Goal: Task Accomplishment & Management: Complete application form

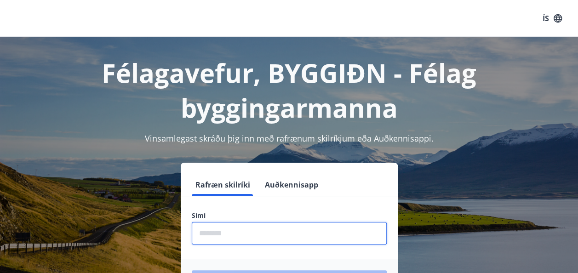
click at [209, 235] on input "phone" at bounding box center [289, 233] width 195 height 23
type input "********"
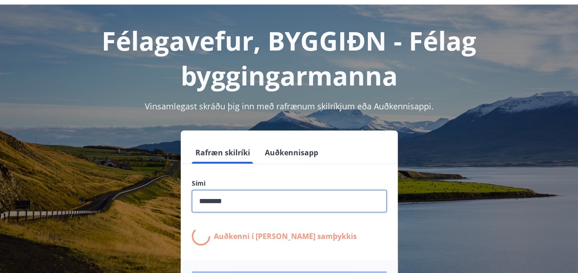
scroll to position [46, 0]
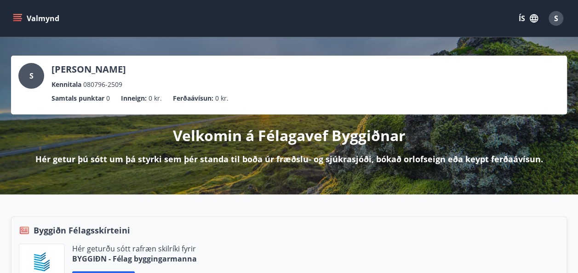
click at [23, 21] on button "Valmynd" at bounding box center [37, 18] width 52 height 17
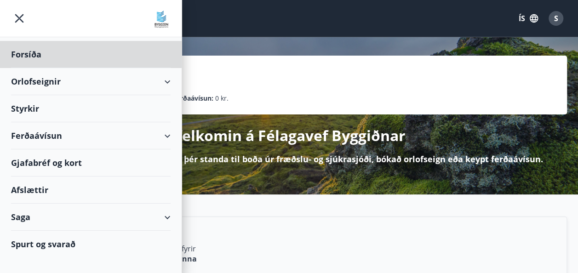
click at [23, 115] on div "Styrkir" at bounding box center [91, 108] width 160 height 27
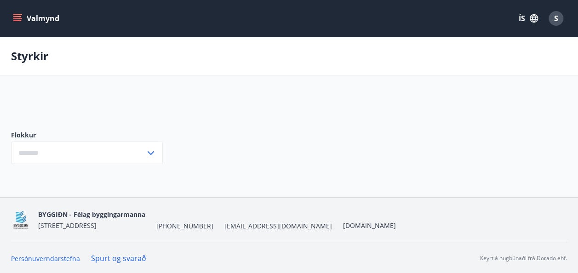
type input "***"
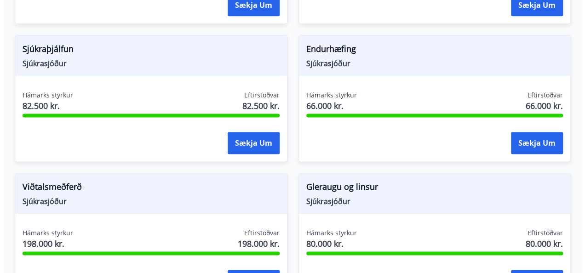
scroll to position [598, 0]
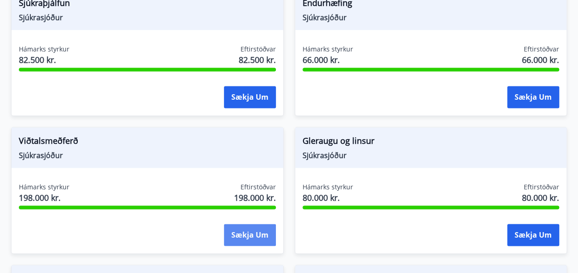
click at [249, 234] on button "Sækja um" at bounding box center [250, 235] width 52 height 22
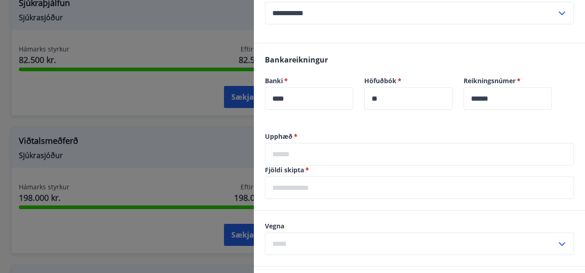
scroll to position [322, 0]
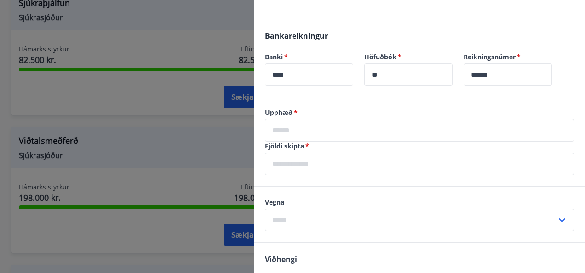
click at [294, 132] on input "text" at bounding box center [419, 130] width 309 height 23
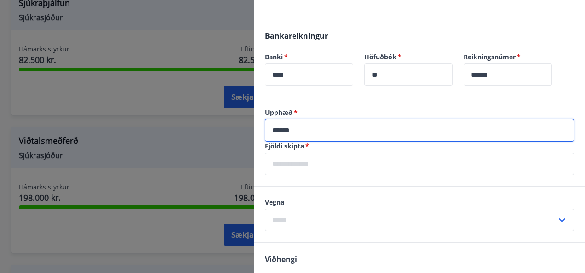
type input "******"
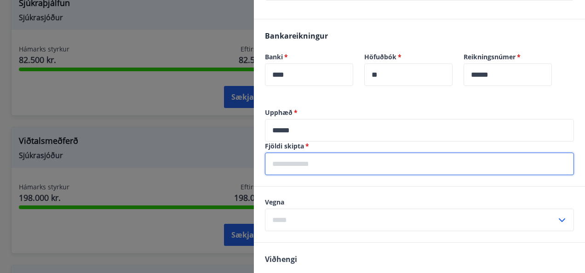
click at [287, 160] on input "text" at bounding box center [419, 164] width 309 height 23
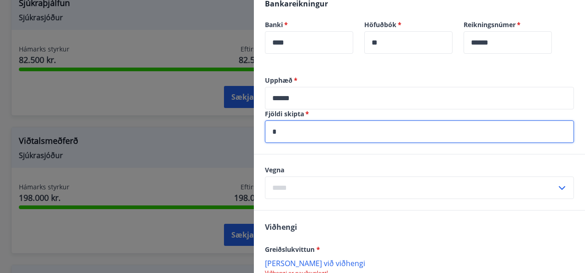
scroll to position [368, 0]
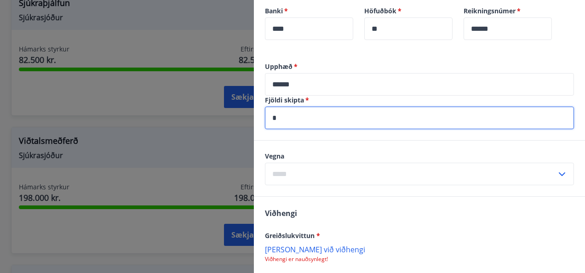
type input "*"
click at [280, 171] on input "text" at bounding box center [411, 174] width 292 height 23
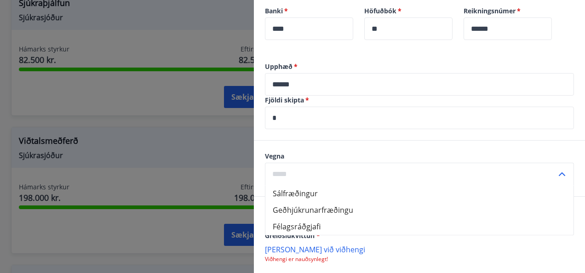
click at [322, 189] on li "Sálfræðingur" at bounding box center [419, 193] width 308 height 17
type input "**********"
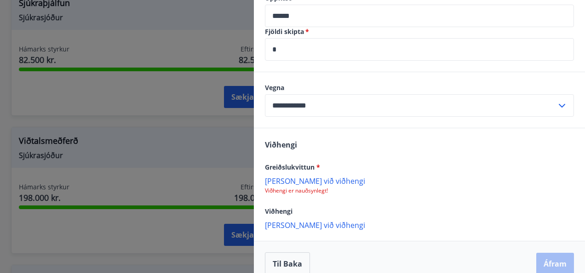
scroll to position [449, 0]
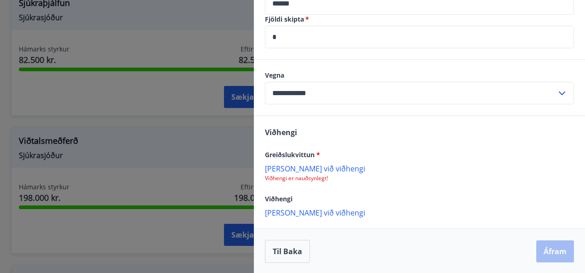
click at [312, 169] on p "Bæta við viðhengi" at bounding box center [419, 168] width 309 height 9
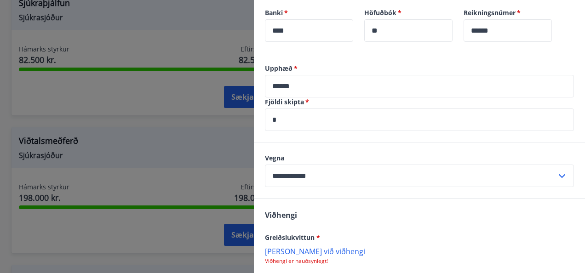
scroll to position [357, 0]
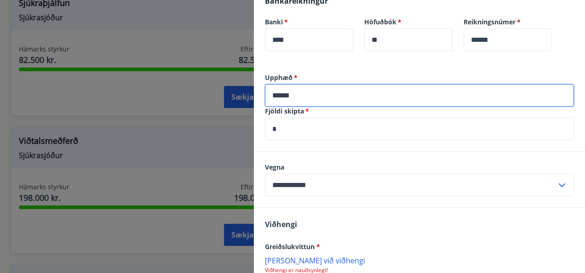
drag, startPoint x: 301, startPoint y: 93, endPoint x: 264, endPoint y: 93, distance: 37.3
click at [264, 93] on div "Upphæð   * ****** ​ Fjöldi skipta   * * ​" at bounding box center [419, 112] width 331 height 78
type input "******"
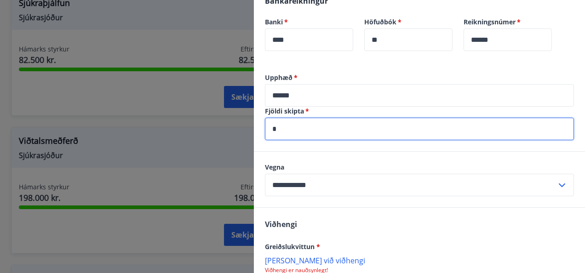
drag, startPoint x: 286, startPoint y: 130, endPoint x: 264, endPoint y: 129, distance: 22.6
click at [264, 129] on div "Upphæð   * ****** ​ Fjöldi skipta   * * ​" at bounding box center [419, 112] width 331 height 78
type input "*"
click at [315, 220] on div "Viðhengi Greiðslukvittun * Bæta við viðhengi Viðhengi er nauðsynlegt! Viðhengi …" at bounding box center [419, 264] width 331 height 112
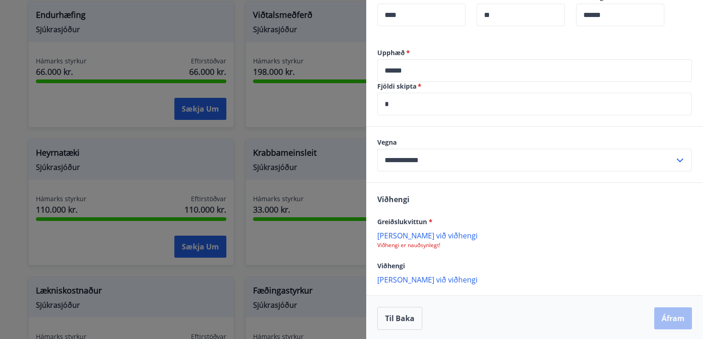
scroll to position [383, 0]
click at [410, 235] on p "Bæta við viðhengi" at bounding box center [534, 234] width 315 height 9
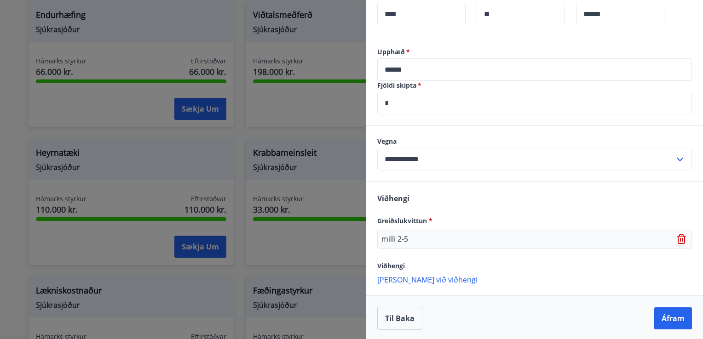
click at [585, 237] on icon at bounding box center [681, 239] width 9 height 10
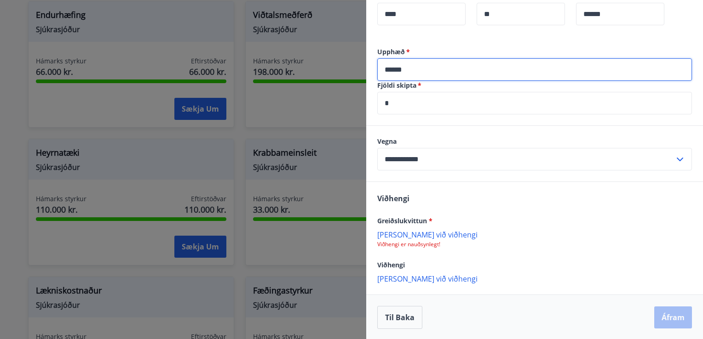
drag, startPoint x: 425, startPoint y: 68, endPoint x: 342, endPoint y: 59, distance: 83.7
click at [342, 59] on div "**********" at bounding box center [351, 169] width 703 height 339
type input "*****"
click at [397, 107] on input "*" at bounding box center [534, 103] width 315 height 23
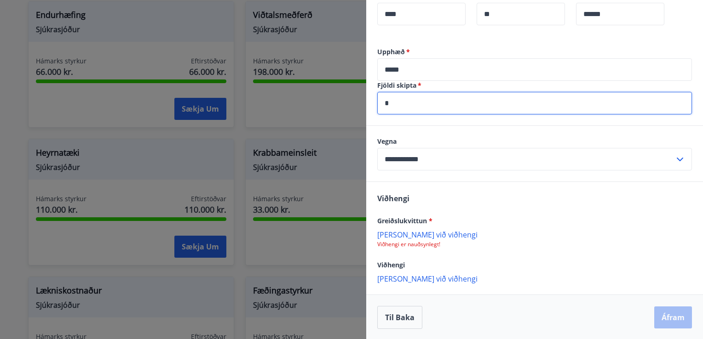
type input "*"
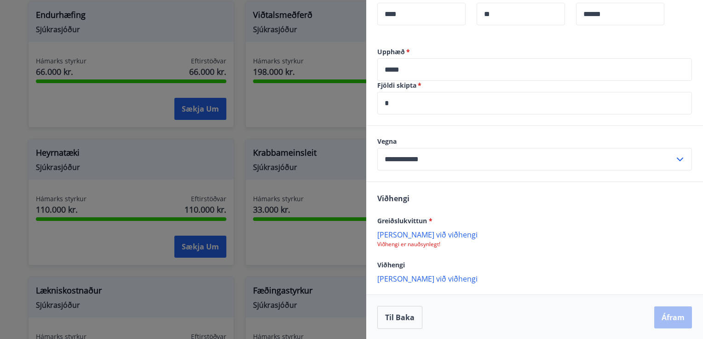
click at [409, 236] on p "Bæta við viðhengi" at bounding box center [534, 234] width 315 height 9
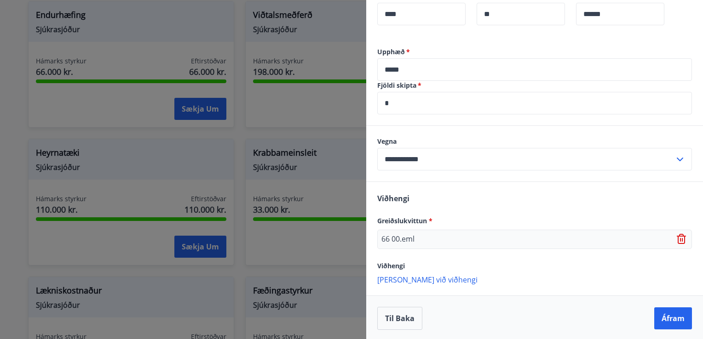
click at [419, 273] on p "Bæta við viðhengi" at bounding box center [534, 279] width 315 height 9
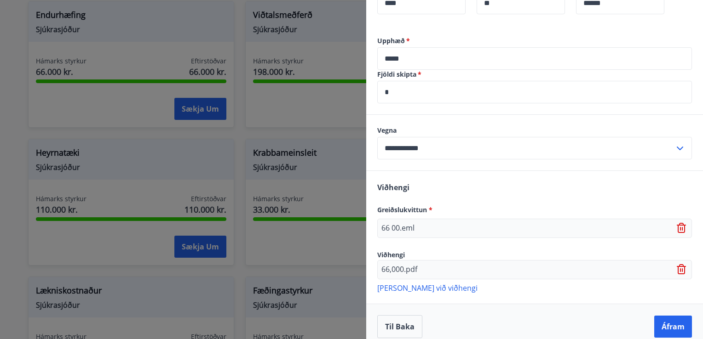
scroll to position [403, 0]
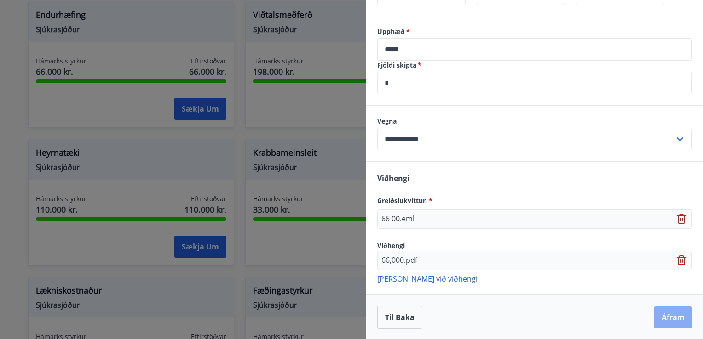
click at [585, 273] on button "Áfram" at bounding box center [673, 318] width 38 height 22
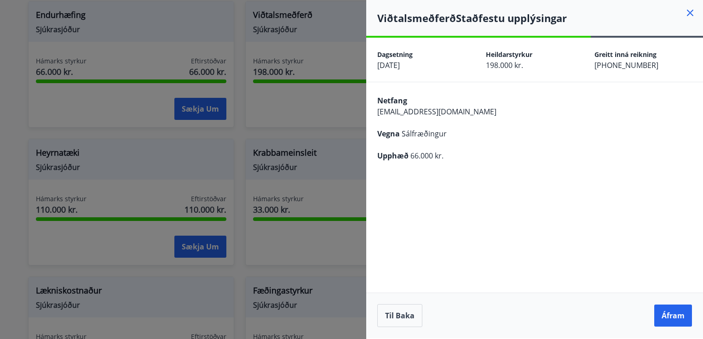
scroll to position [0, 0]
click at [585, 273] on button "Áfram" at bounding box center [673, 316] width 38 height 22
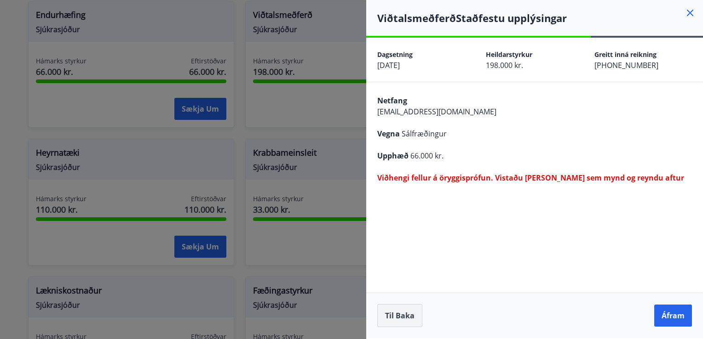
click at [400, 273] on button "Til baka" at bounding box center [399, 316] width 45 height 23
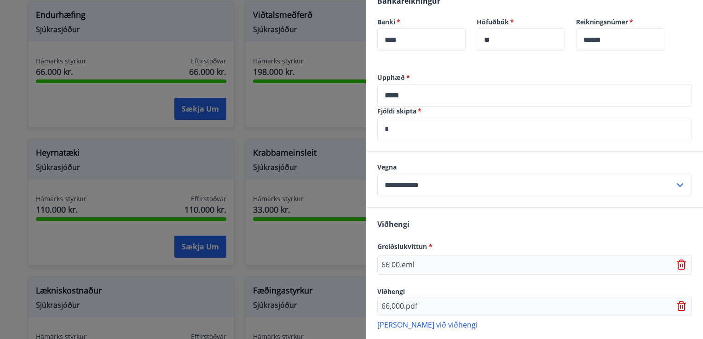
scroll to position [403, 0]
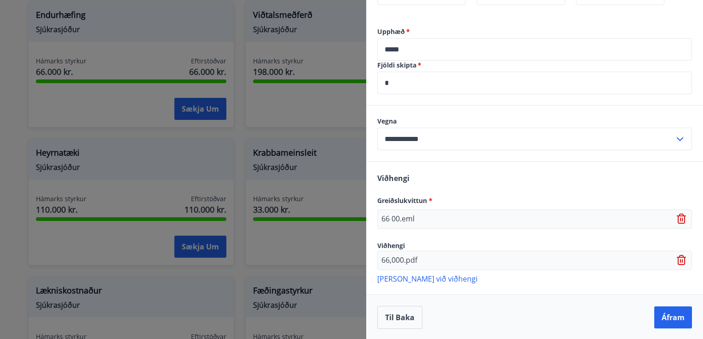
click at [585, 217] on icon at bounding box center [682, 219] width 11 height 11
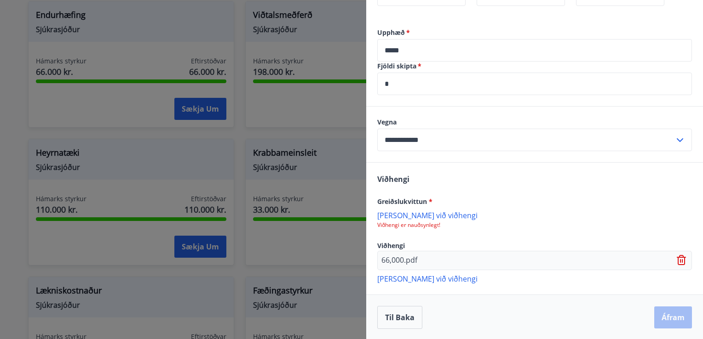
click at [585, 259] on icon at bounding box center [682, 260] width 11 height 11
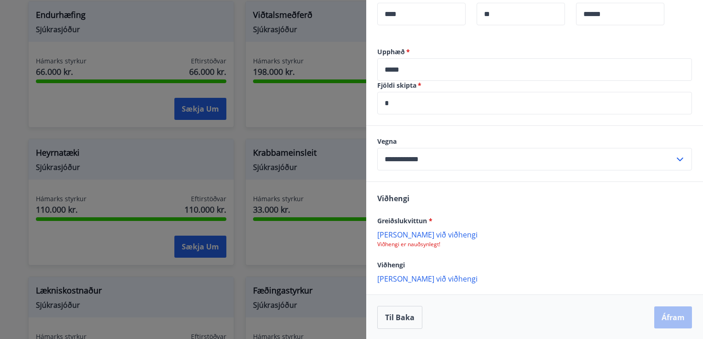
click at [403, 233] on p "Bæta við viðhengi" at bounding box center [534, 234] width 315 height 9
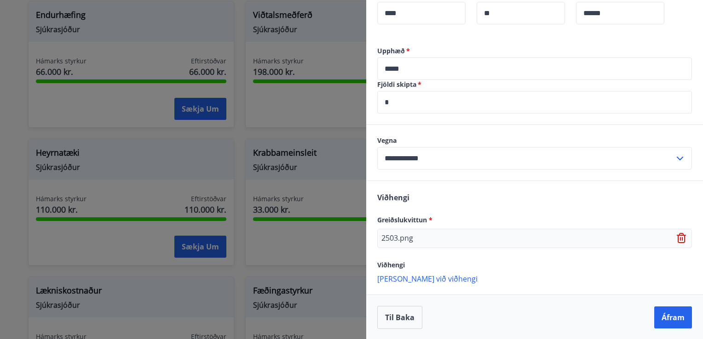
click at [402, 273] on p "Bæta við viðhengi" at bounding box center [534, 278] width 315 height 9
click at [585, 237] on icon at bounding box center [682, 238] width 11 height 11
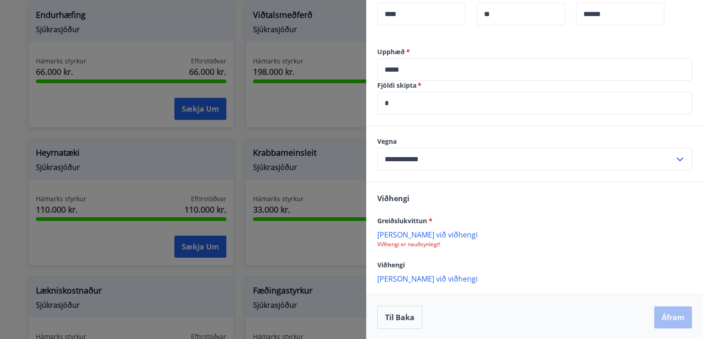
click at [402, 235] on p "Bæta við viðhengi" at bounding box center [534, 234] width 315 height 9
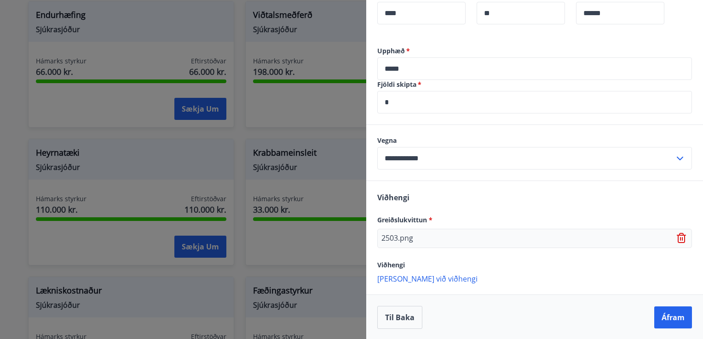
click at [396, 273] on p "Bæta við viðhengi" at bounding box center [534, 278] width 315 height 9
click at [400, 273] on p "Bæta við viðhengi" at bounding box center [534, 278] width 315 height 9
click at [585, 273] on button "Áfram" at bounding box center [673, 318] width 38 height 22
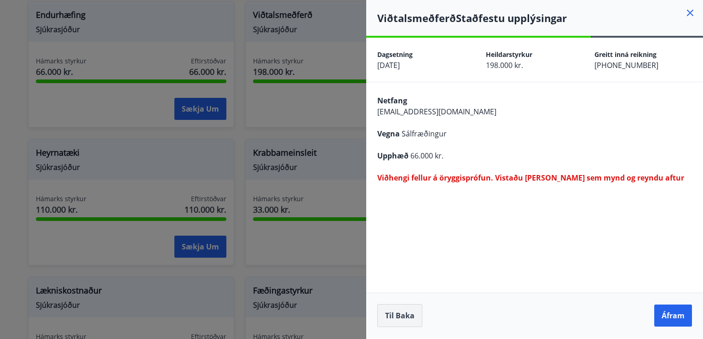
click at [396, 273] on button "Til baka" at bounding box center [399, 316] width 45 height 23
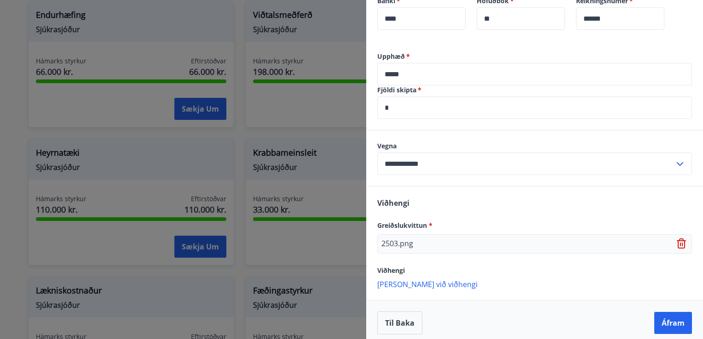
scroll to position [384, 0]
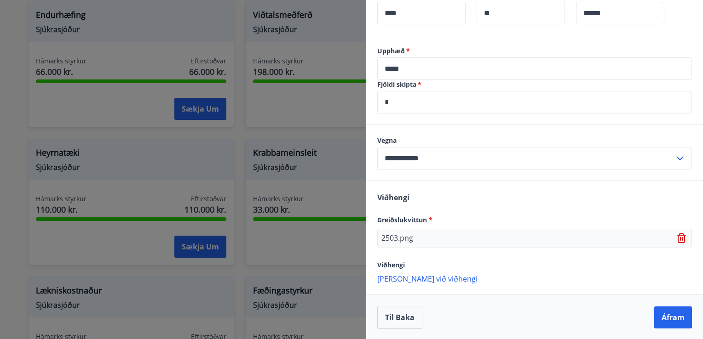
click at [432, 273] on p "Bæta við viðhengi" at bounding box center [534, 278] width 315 height 9
click at [585, 273] on button "Áfram" at bounding box center [673, 318] width 38 height 22
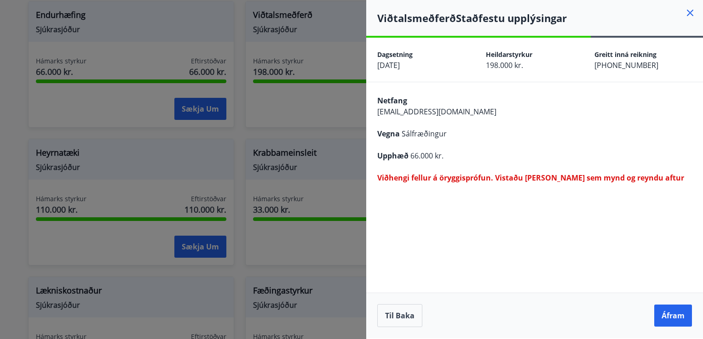
scroll to position [0, 0]
click at [386, 273] on button "Til baka" at bounding box center [399, 316] width 45 height 23
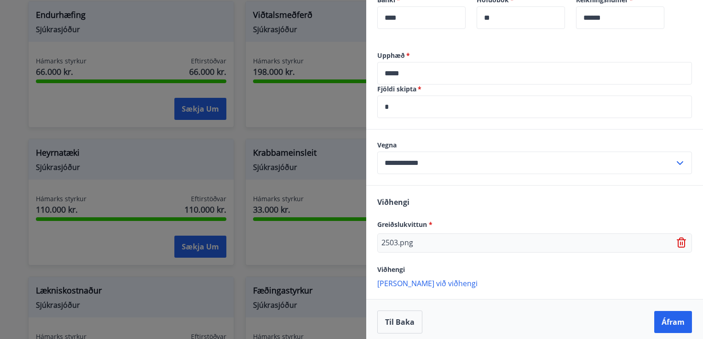
scroll to position [384, 0]
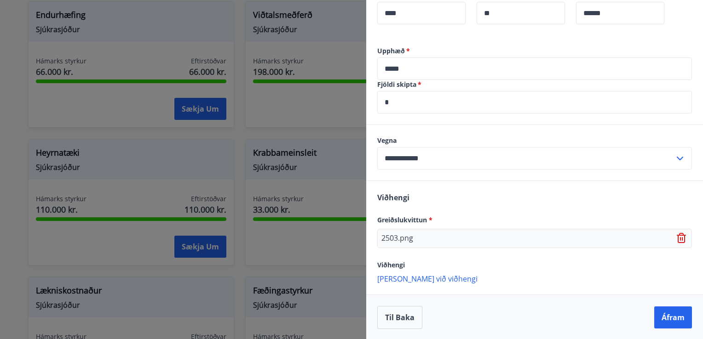
click at [419, 220] on span "Greiðslukvittun *" at bounding box center [404, 220] width 55 height 9
click at [585, 239] on icon at bounding box center [682, 238] width 11 height 11
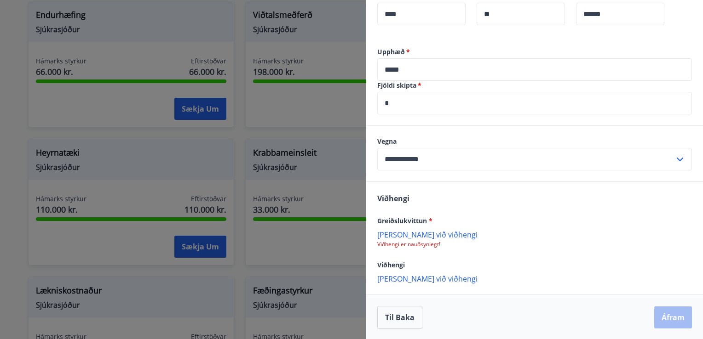
click at [386, 241] on p "Viðhengi er nauðsynlegt!" at bounding box center [534, 244] width 315 height 7
click at [391, 235] on p "Bæta við viðhengi" at bounding box center [534, 234] width 315 height 9
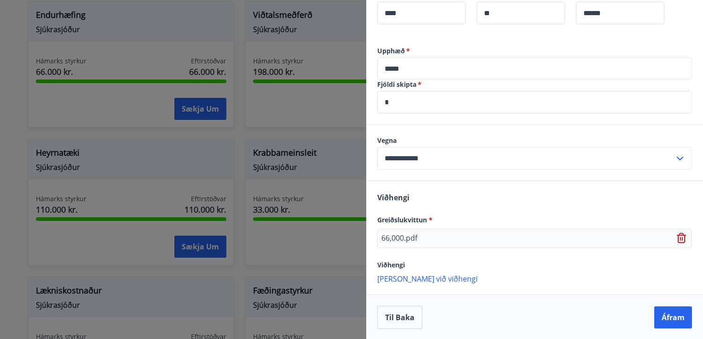
click at [399, 273] on p "Bæta við viðhengi" at bounding box center [534, 278] width 315 height 9
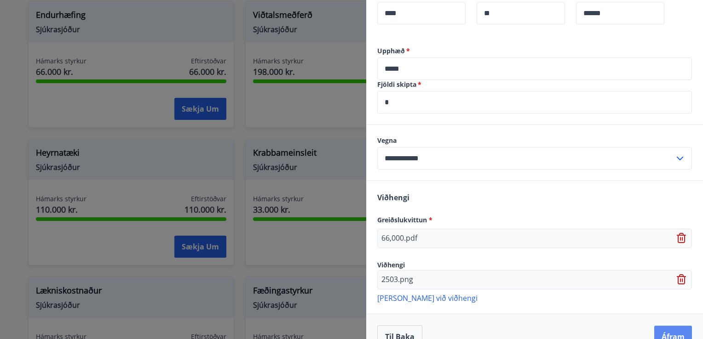
click at [585, 273] on button "Áfram" at bounding box center [673, 337] width 38 height 22
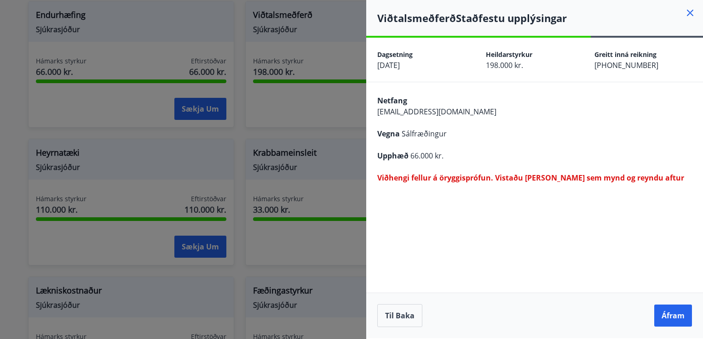
scroll to position [0, 0]
click at [398, 273] on button "Til baka" at bounding box center [399, 316] width 45 height 23
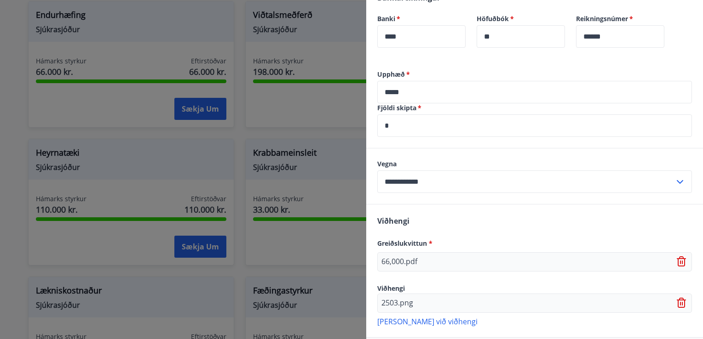
scroll to position [403, 0]
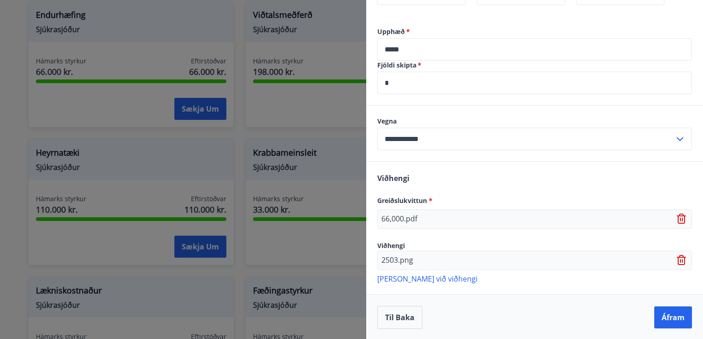
click at [585, 219] on div "66,000.pdf" at bounding box center [534, 219] width 315 height 19
click at [585, 219] on icon at bounding box center [682, 219] width 11 height 11
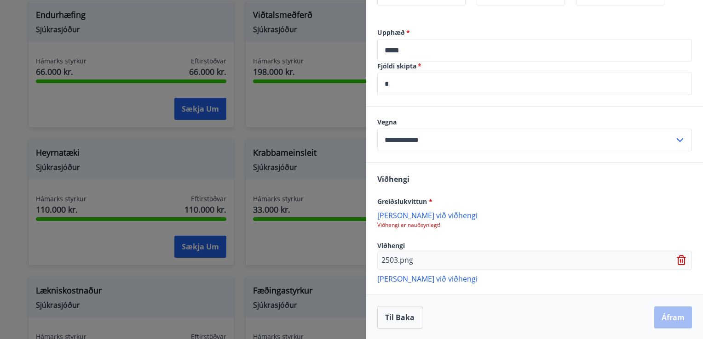
click at [412, 224] on p "Viðhengi er nauðsynlegt!" at bounding box center [534, 225] width 315 height 7
click at [411, 213] on p "Bæta við viðhengi" at bounding box center [534, 215] width 315 height 9
click at [585, 273] on button "Áfram" at bounding box center [673, 318] width 38 height 22
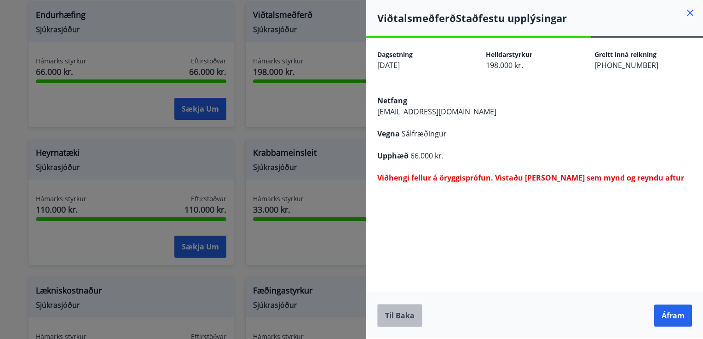
click at [399, 273] on button "Til baka" at bounding box center [399, 316] width 45 height 23
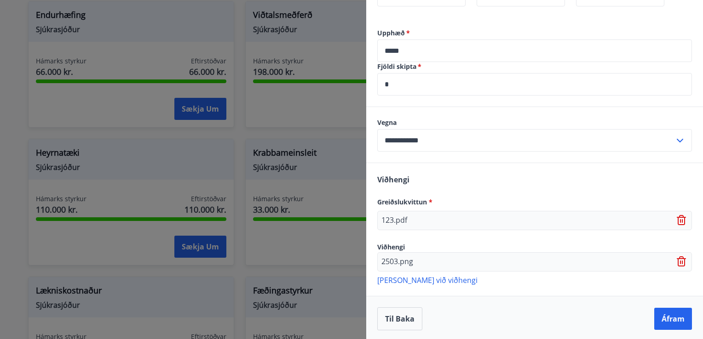
scroll to position [403, 0]
click at [585, 220] on icon at bounding box center [682, 219] width 11 height 11
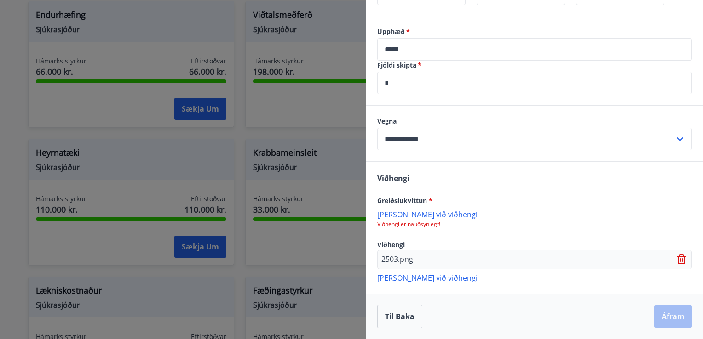
scroll to position [402, 0]
click at [414, 222] on p "Viðhengi er nauðsynlegt!" at bounding box center [534, 225] width 315 height 7
click at [411, 212] on p "Bæta við viðhengi" at bounding box center [534, 215] width 315 height 9
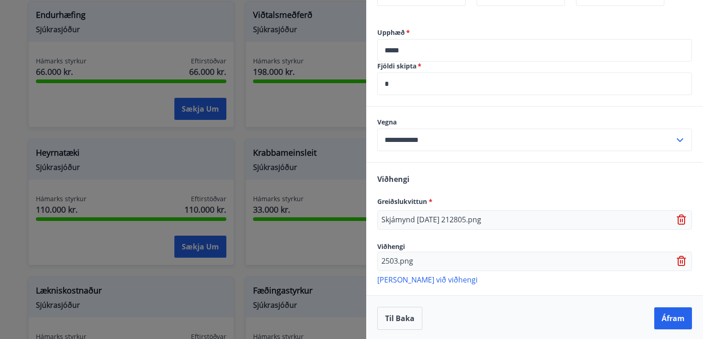
scroll to position [403, 0]
click at [585, 273] on button "Áfram" at bounding box center [673, 318] width 38 height 22
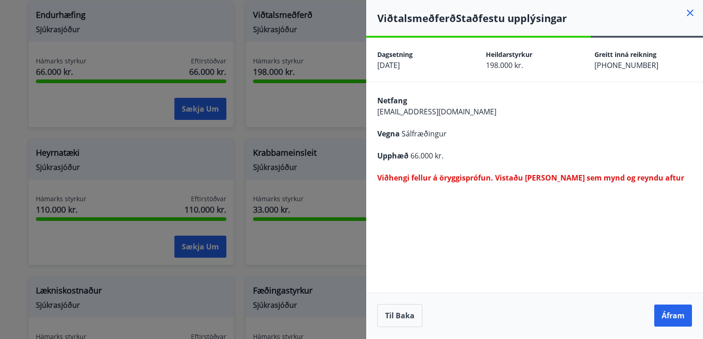
scroll to position [0, 0]
click at [585, 273] on button "Áfram" at bounding box center [673, 316] width 38 height 22
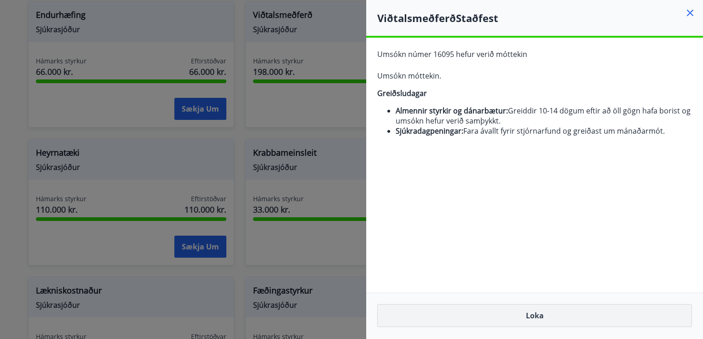
click at [502, 273] on button "Loka" at bounding box center [534, 316] width 315 height 23
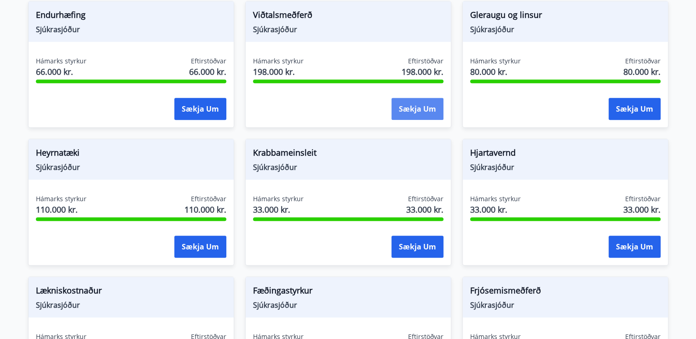
click at [427, 106] on button "Sækja um" at bounding box center [417, 109] width 52 height 22
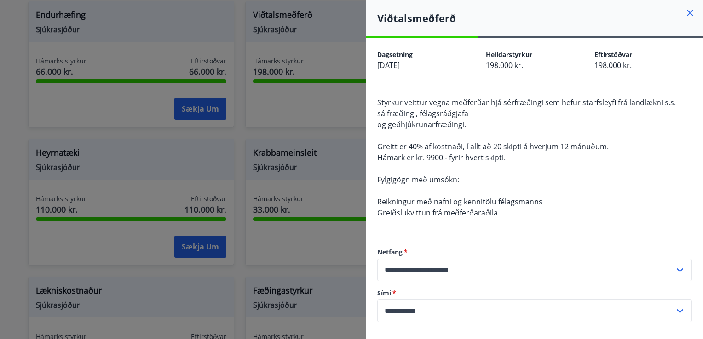
scroll to position [184, 0]
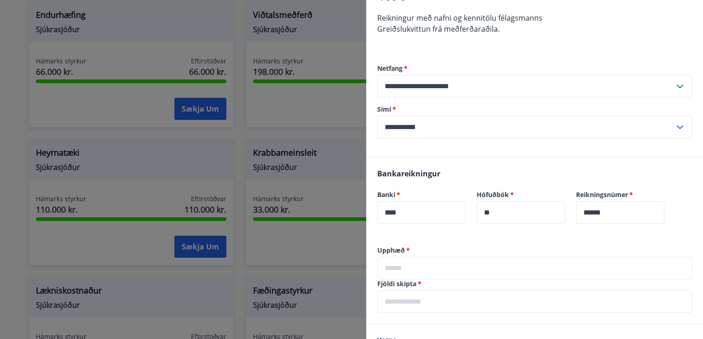
click at [396, 264] on input "text" at bounding box center [534, 268] width 315 height 23
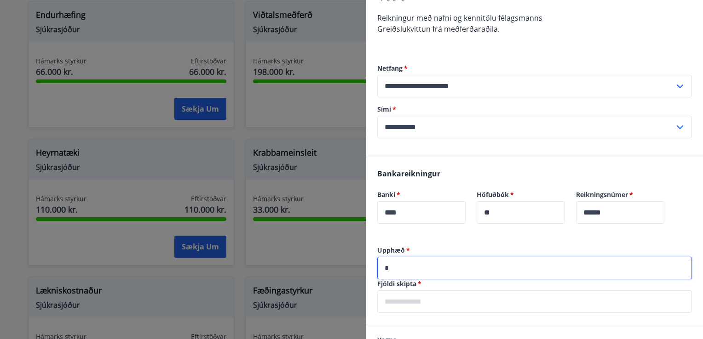
scroll to position [230, 0]
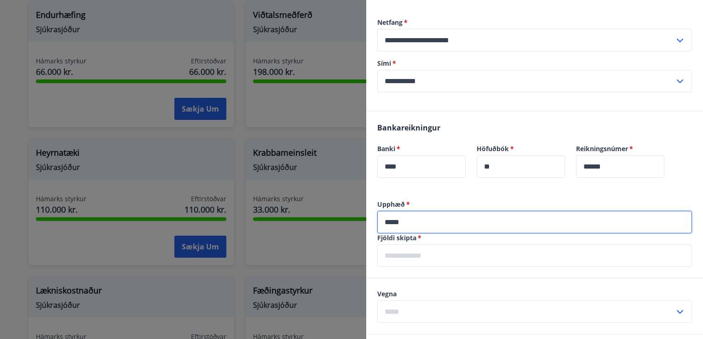
type input "*****"
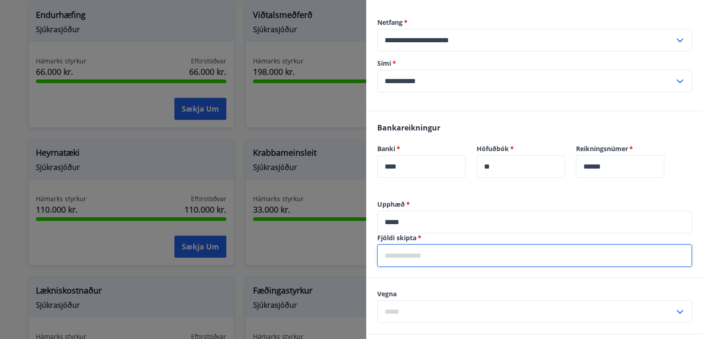
click at [410, 262] on input "text" at bounding box center [534, 256] width 315 height 23
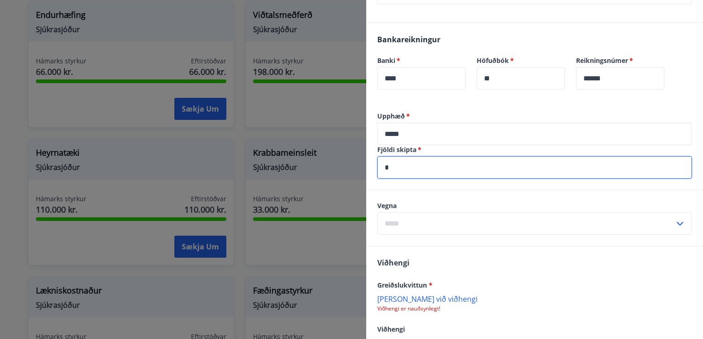
scroll to position [322, 0]
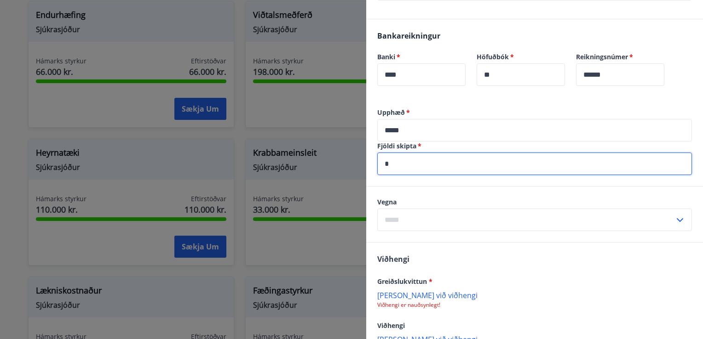
type input "*"
click at [431, 225] on input "text" at bounding box center [525, 220] width 297 height 23
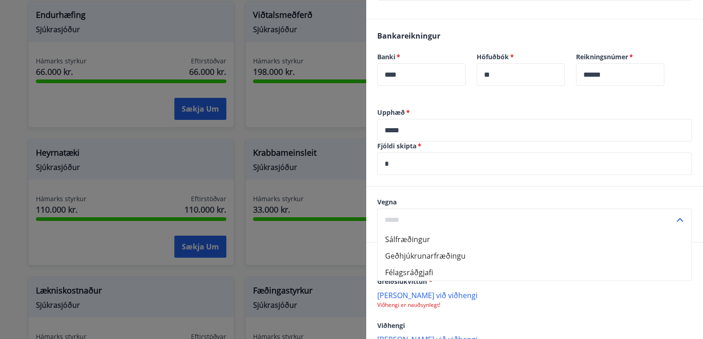
click at [415, 240] on li "Sálfræðingur" at bounding box center [535, 239] width 314 height 17
type input "**********"
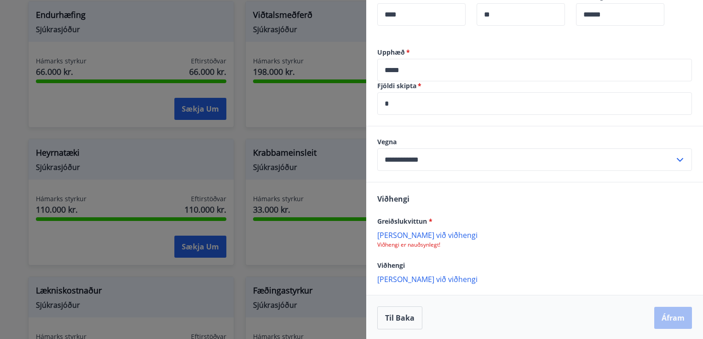
scroll to position [383, 0]
click at [407, 244] on p "Viðhengi er nauðsynlegt!" at bounding box center [534, 244] width 315 height 7
click at [407, 238] on p "Bæta við viðhengi" at bounding box center [534, 234] width 315 height 9
click at [403, 273] on p "Bæta við viðhengi" at bounding box center [534, 279] width 315 height 9
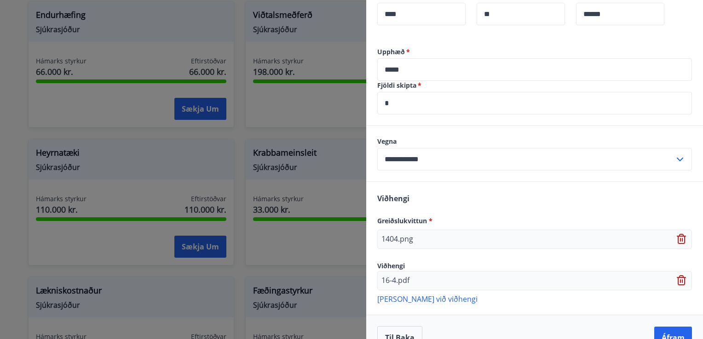
scroll to position [403, 0]
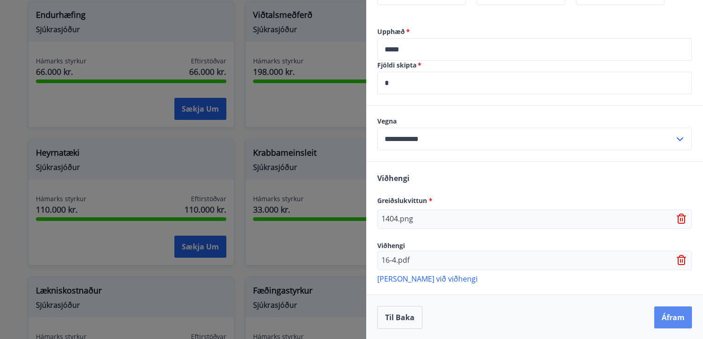
click at [585, 273] on button "Áfram" at bounding box center [673, 318] width 38 height 22
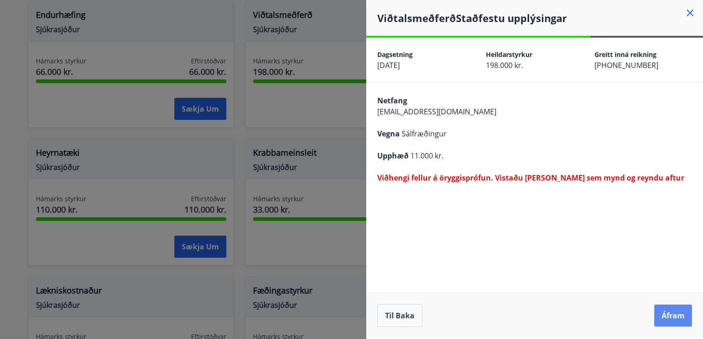
click at [585, 273] on button "Áfram" at bounding box center [673, 316] width 38 height 22
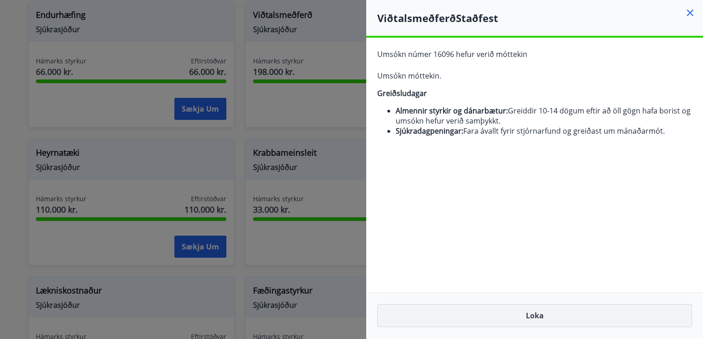
click at [519, 273] on button "Loka" at bounding box center [534, 316] width 315 height 23
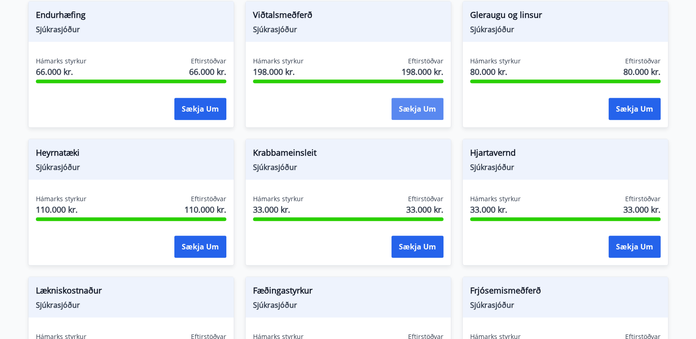
click at [406, 101] on button "Sækja um" at bounding box center [417, 109] width 52 height 22
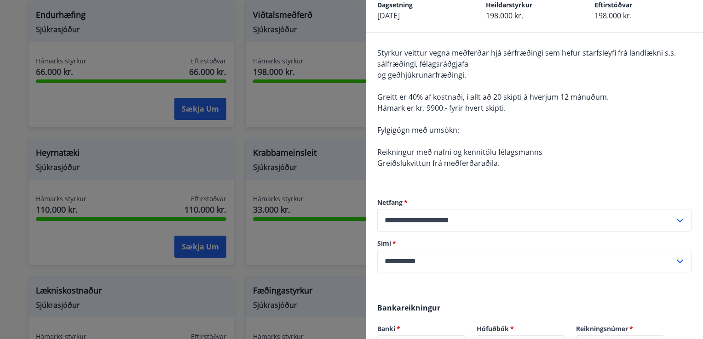
scroll to position [184, 0]
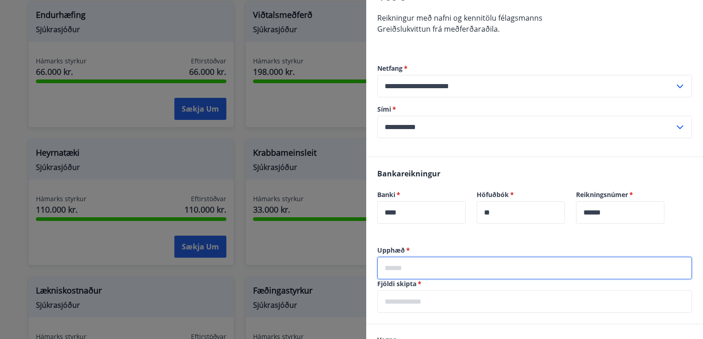
click at [388, 264] on input "text" at bounding box center [534, 268] width 315 height 23
type input "*****"
click at [407, 273] on input "text" at bounding box center [534, 302] width 315 height 23
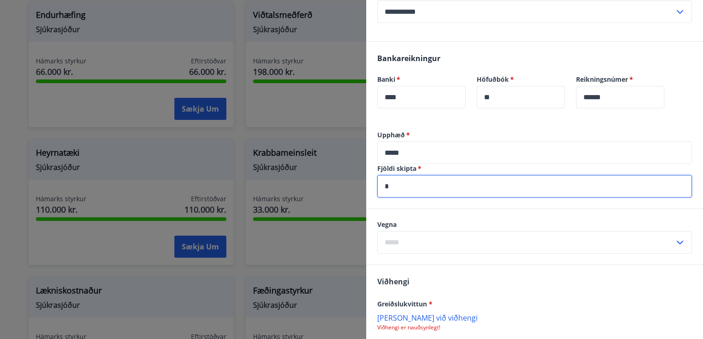
scroll to position [322, 0]
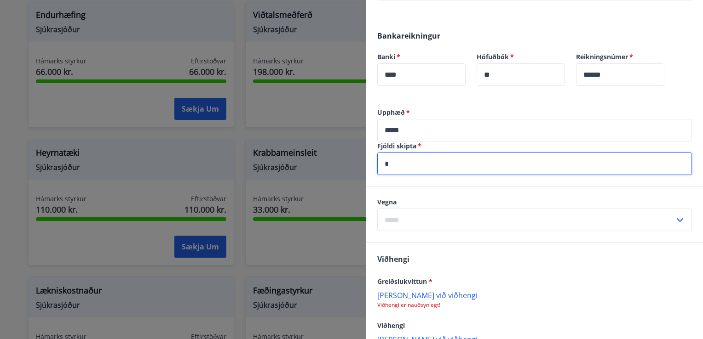
type input "*"
click at [397, 222] on input "text" at bounding box center [525, 220] width 297 height 23
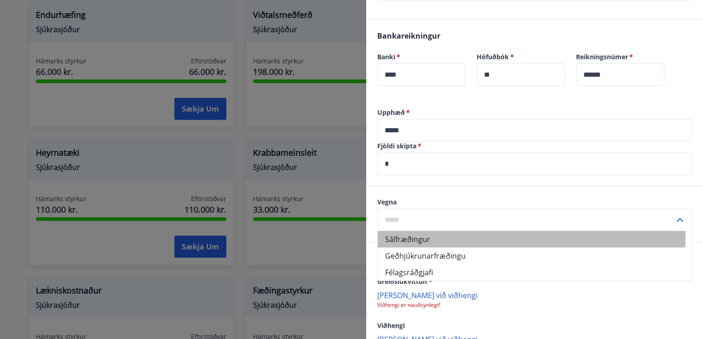
click at [407, 236] on li "Sálfræðingur" at bounding box center [535, 239] width 314 height 17
type input "**********"
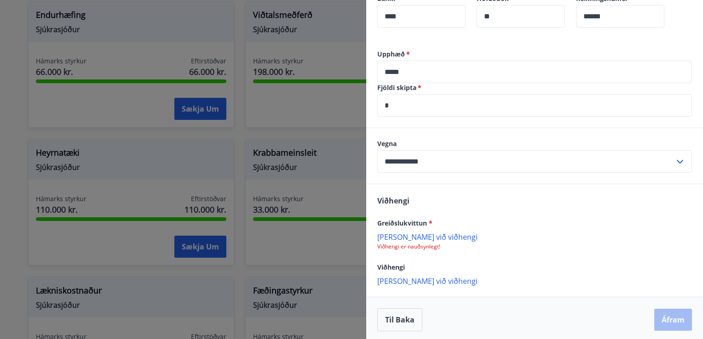
scroll to position [383, 0]
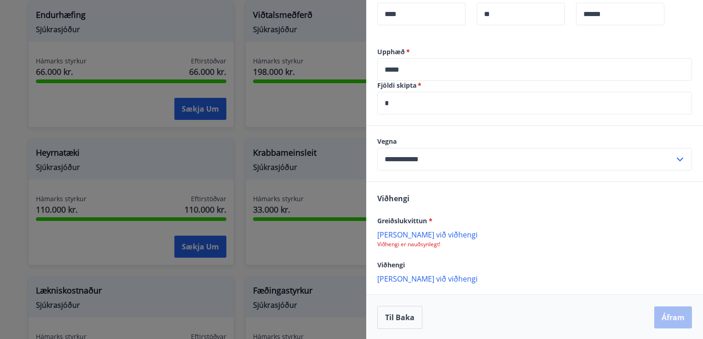
click at [407, 236] on p "Bæta við viðhengi" at bounding box center [534, 234] width 315 height 9
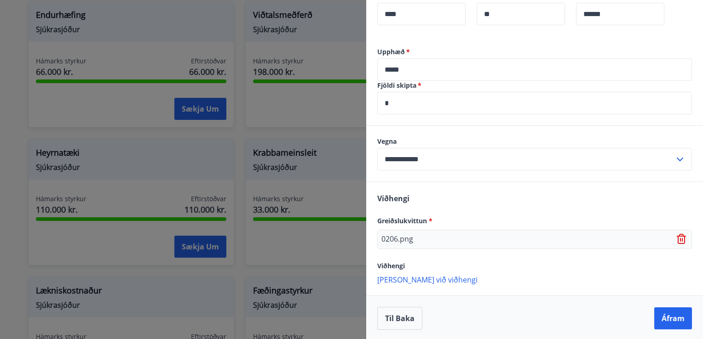
click at [389, 273] on p "Bæta við viðhengi" at bounding box center [534, 279] width 315 height 9
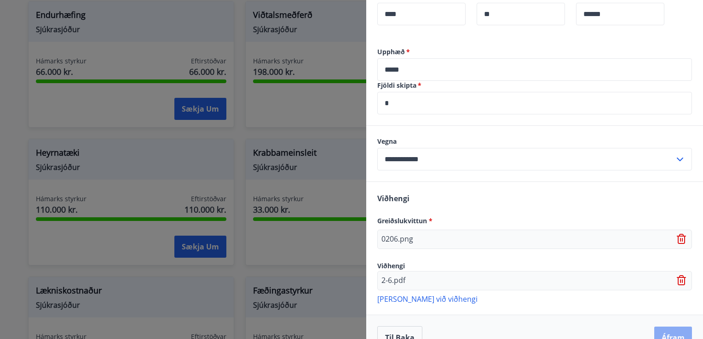
click at [585, 273] on button "Áfram" at bounding box center [673, 338] width 38 height 22
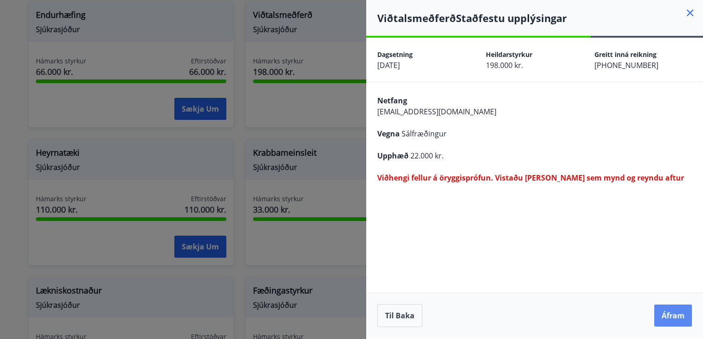
click at [585, 273] on button "Áfram" at bounding box center [673, 316] width 38 height 22
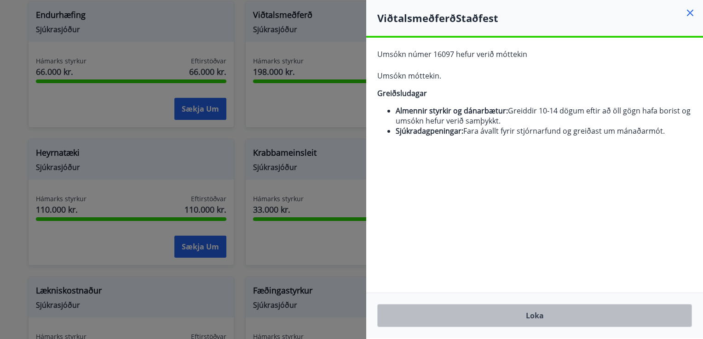
click at [532, 273] on button "Loka" at bounding box center [534, 316] width 315 height 23
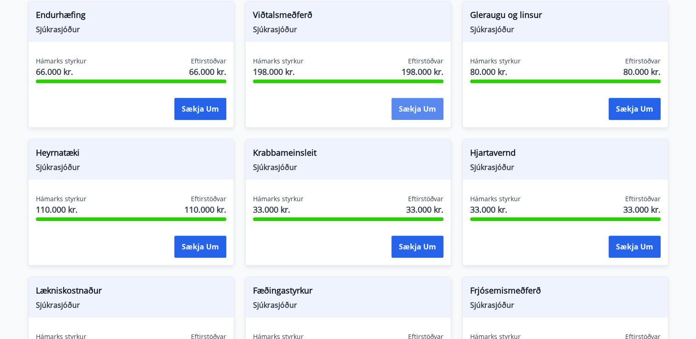
click at [410, 107] on button "Sækja um" at bounding box center [417, 109] width 52 height 22
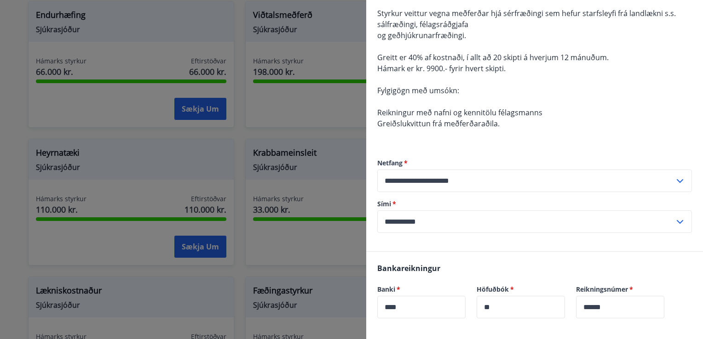
scroll to position [184, 0]
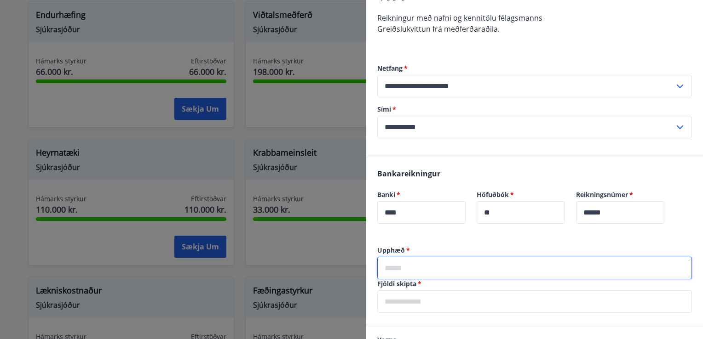
click at [401, 264] on input "text" at bounding box center [534, 268] width 315 height 23
type input "*****"
click at [404, 273] on input "text" at bounding box center [534, 302] width 315 height 23
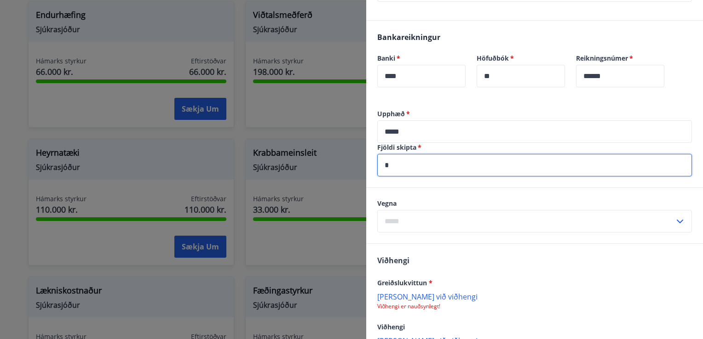
scroll to position [322, 0]
type input "*"
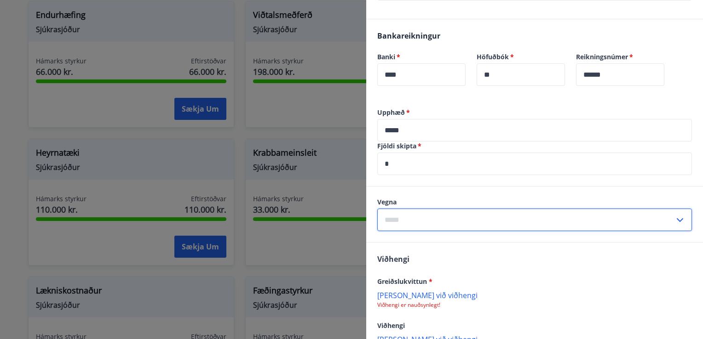
click at [436, 220] on input "text" at bounding box center [525, 220] width 297 height 23
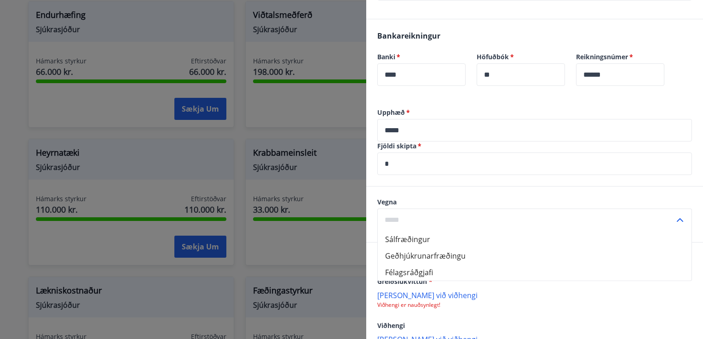
click at [414, 241] on li "Sálfræðingur" at bounding box center [535, 239] width 314 height 17
type input "**********"
click at [395, 273] on p "Bæta við viðhengi" at bounding box center [534, 295] width 315 height 9
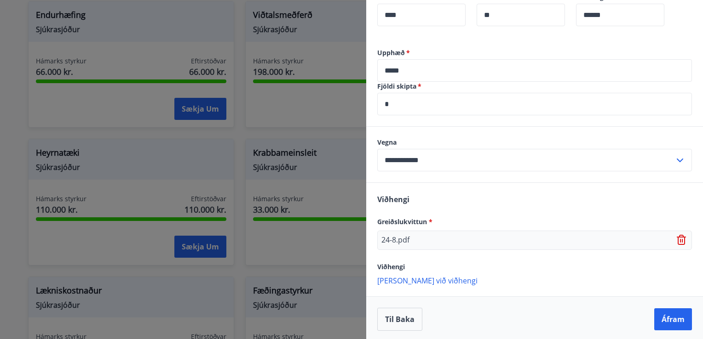
scroll to position [384, 0]
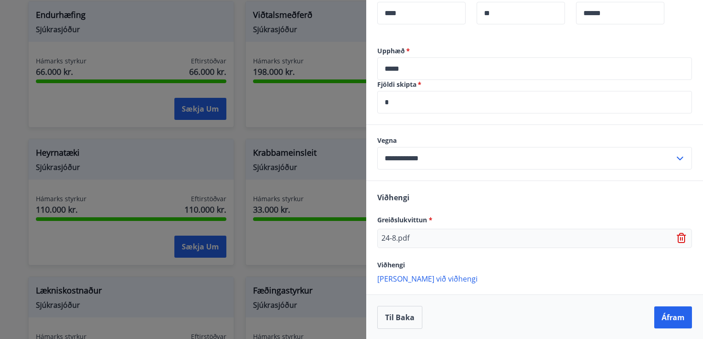
click at [410, 273] on p "Bæta við viðhengi" at bounding box center [534, 278] width 315 height 9
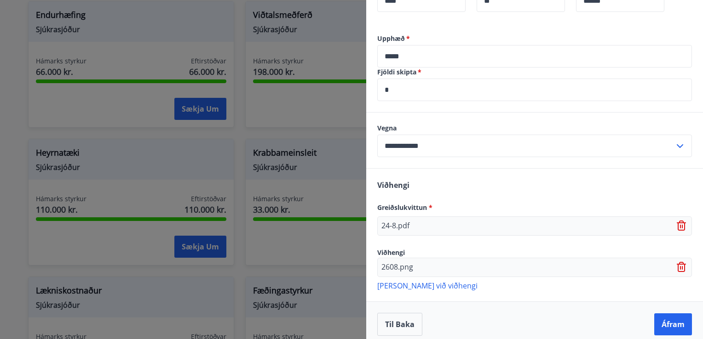
scroll to position [403, 0]
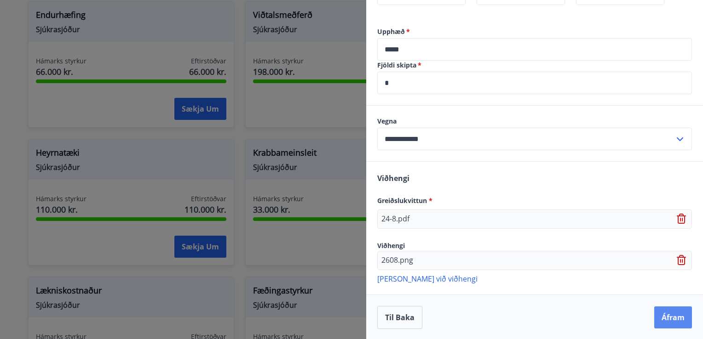
click at [585, 273] on button "Áfram" at bounding box center [673, 318] width 38 height 22
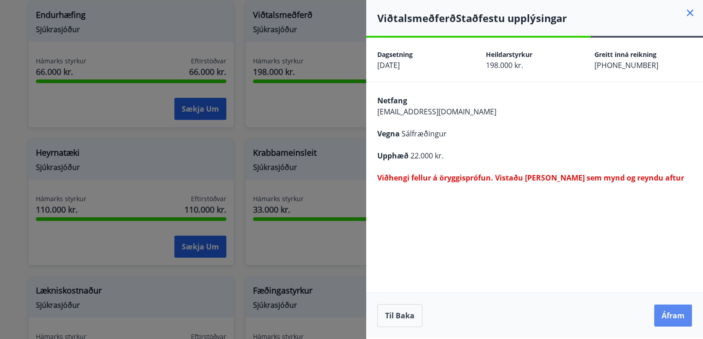
scroll to position [0, 0]
click at [585, 273] on button "Áfram" at bounding box center [673, 316] width 38 height 22
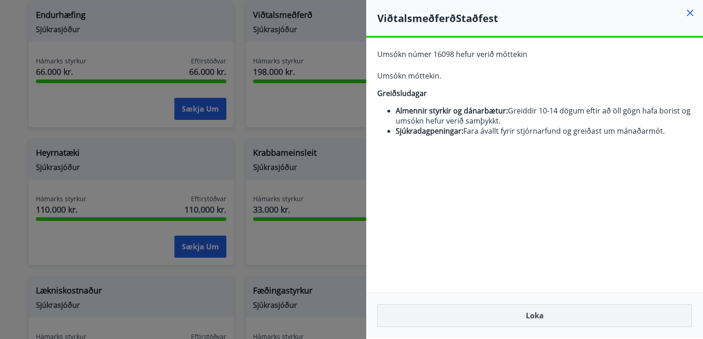
click at [549, 273] on button "Loka" at bounding box center [534, 316] width 315 height 23
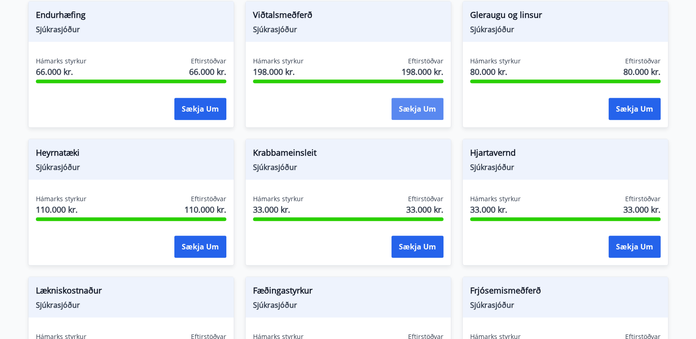
click at [413, 113] on button "Sækja um" at bounding box center [417, 109] width 52 height 22
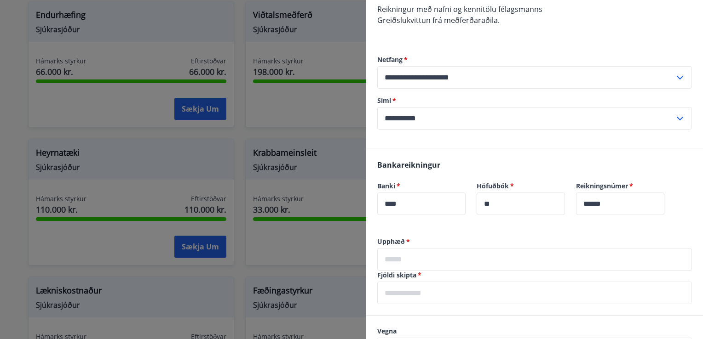
scroll to position [230, 0]
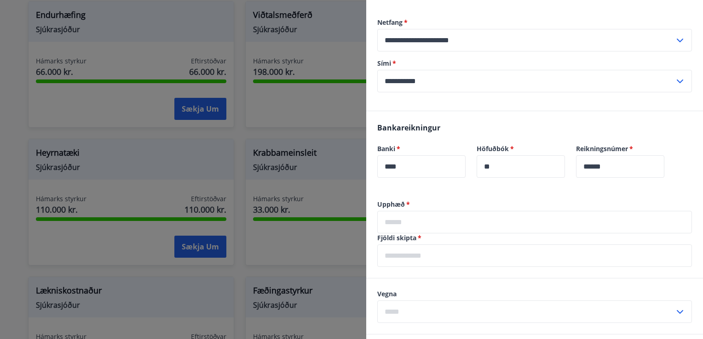
click at [406, 223] on input "text" at bounding box center [534, 222] width 315 height 23
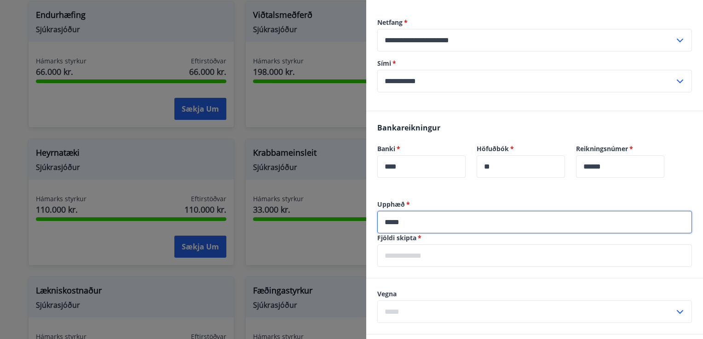
type input "*****"
click at [402, 253] on input "text" at bounding box center [534, 256] width 315 height 23
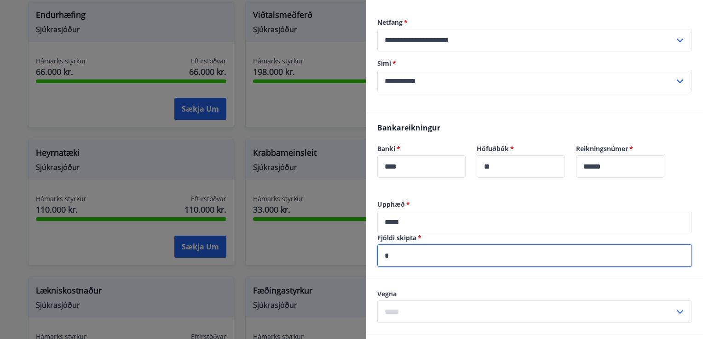
type input "*"
click at [410, 273] on input "text" at bounding box center [525, 312] width 297 height 23
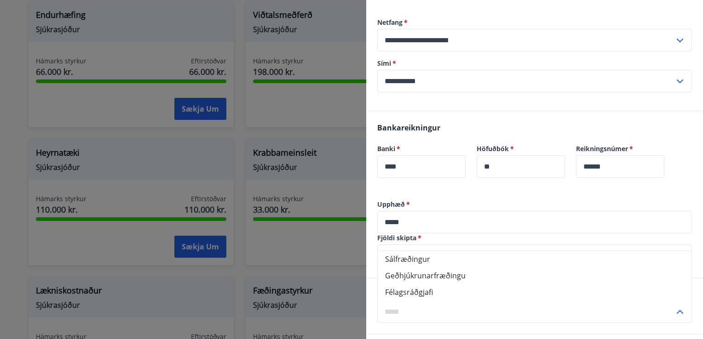
click at [409, 263] on li "Sálfræðingur" at bounding box center [535, 259] width 314 height 17
type input "**********"
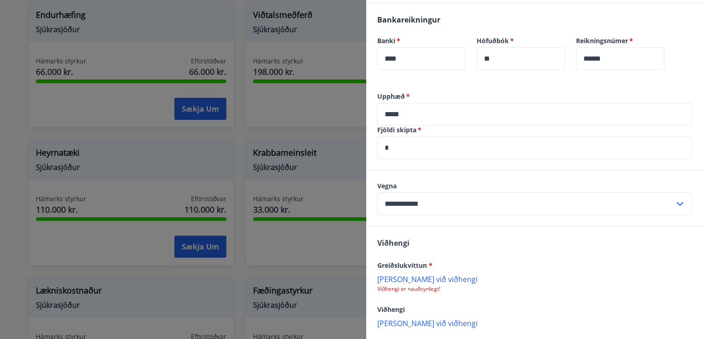
scroll to position [368, 0]
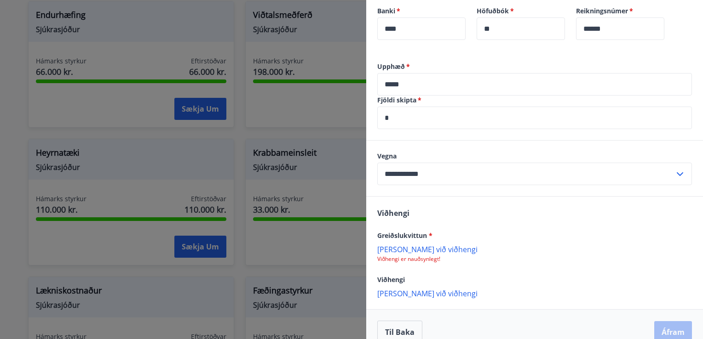
click at [404, 231] on span "Greiðslukvittun *" at bounding box center [404, 235] width 55 height 9
click at [403, 255] on div "Bæta við viðhengi Viðhengi er nauðsynlegt!" at bounding box center [534, 254] width 315 height 18
click at [402, 259] on p "Viðhengi er nauðsynlegt!" at bounding box center [534, 259] width 315 height 7
click at [405, 248] on p "Bæta við viðhengi" at bounding box center [534, 249] width 315 height 9
click at [403, 273] on p "Bæta við viðhengi" at bounding box center [534, 294] width 315 height 9
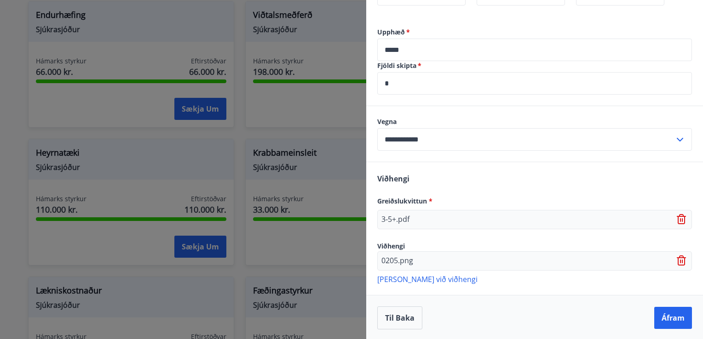
scroll to position [403, 0]
click at [585, 273] on button "Áfram" at bounding box center [673, 318] width 38 height 22
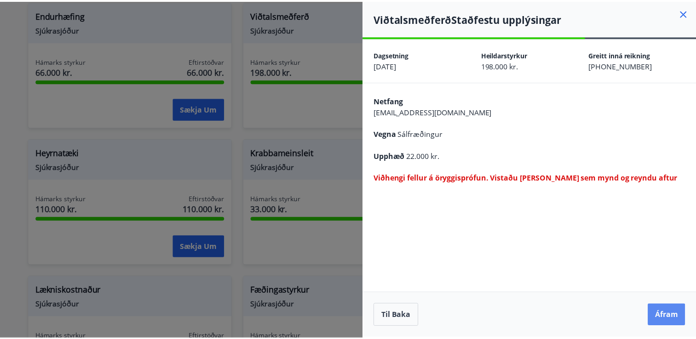
scroll to position [0, 0]
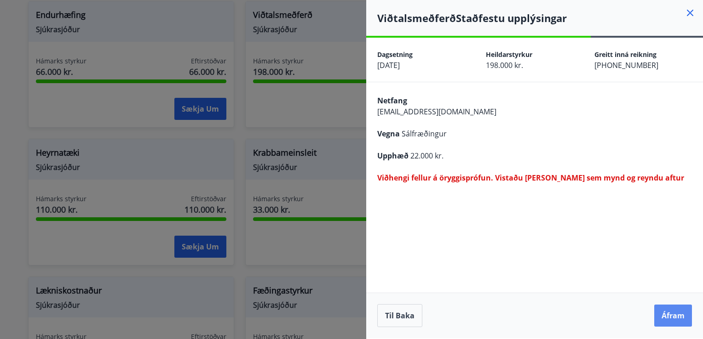
click at [585, 273] on button "Áfram" at bounding box center [673, 316] width 38 height 22
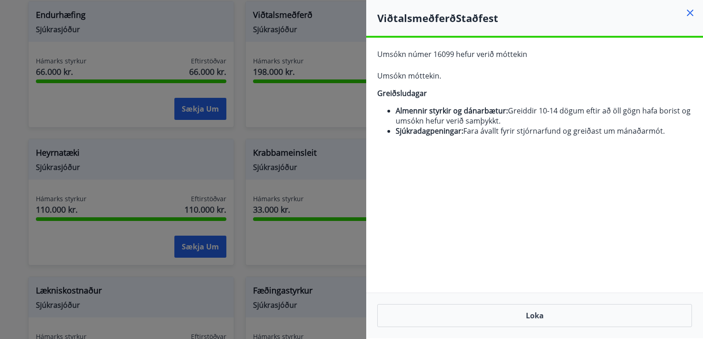
click at [585, 11] on icon at bounding box center [689, 12] width 11 height 11
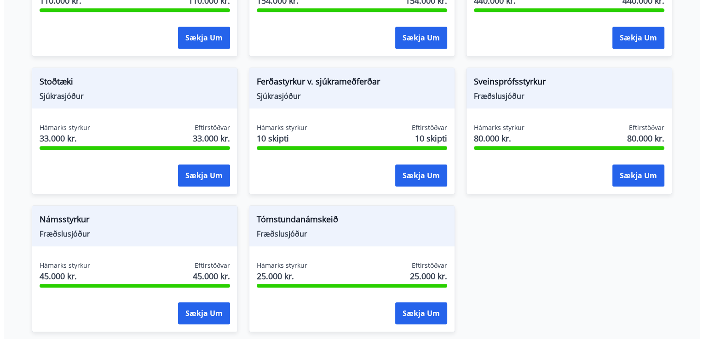
scroll to position [966, 0]
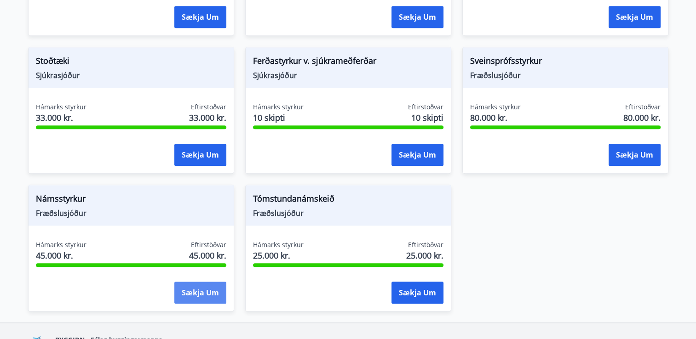
click at [197, 273] on button "Sækja um" at bounding box center [200, 293] width 52 height 22
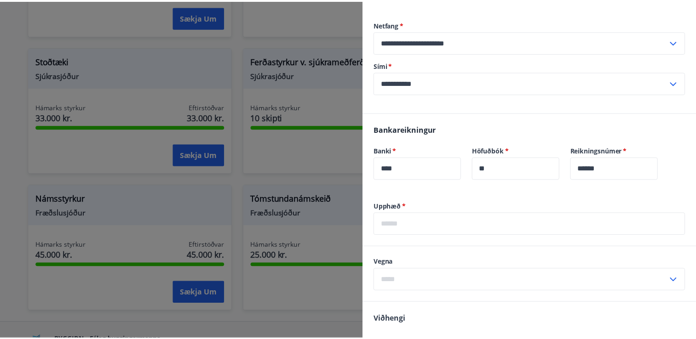
scroll to position [0, 0]
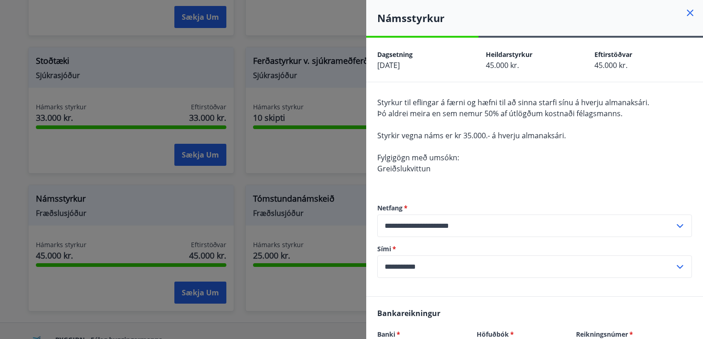
click at [585, 14] on icon at bounding box center [689, 12] width 11 height 11
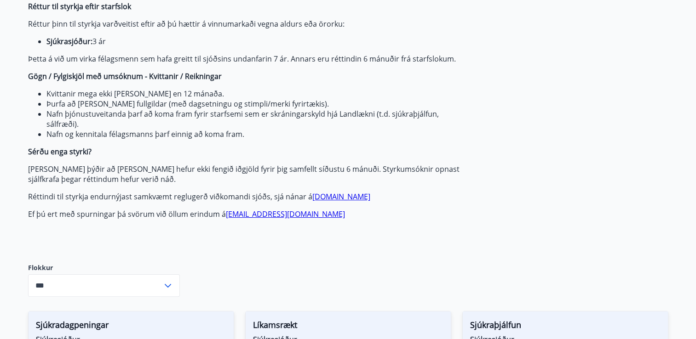
scroll to position [243, 0]
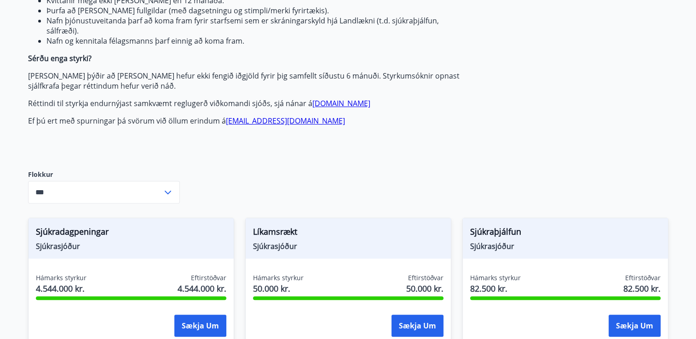
click at [148, 195] on input "***" at bounding box center [95, 192] width 134 height 23
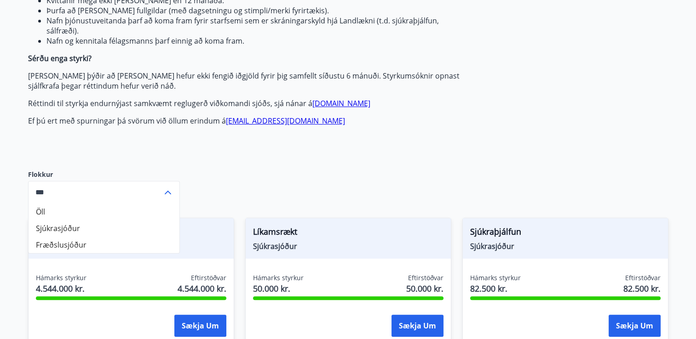
click at [151, 145] on div "Greiðsludagar Almennir styrkir og dánarbætur: Greiddir 10-14 dögum eftir að öll…" at bounding box center [245, 9] width 434 height 293
